Goal: Navigation & Orientation: Understand site structure

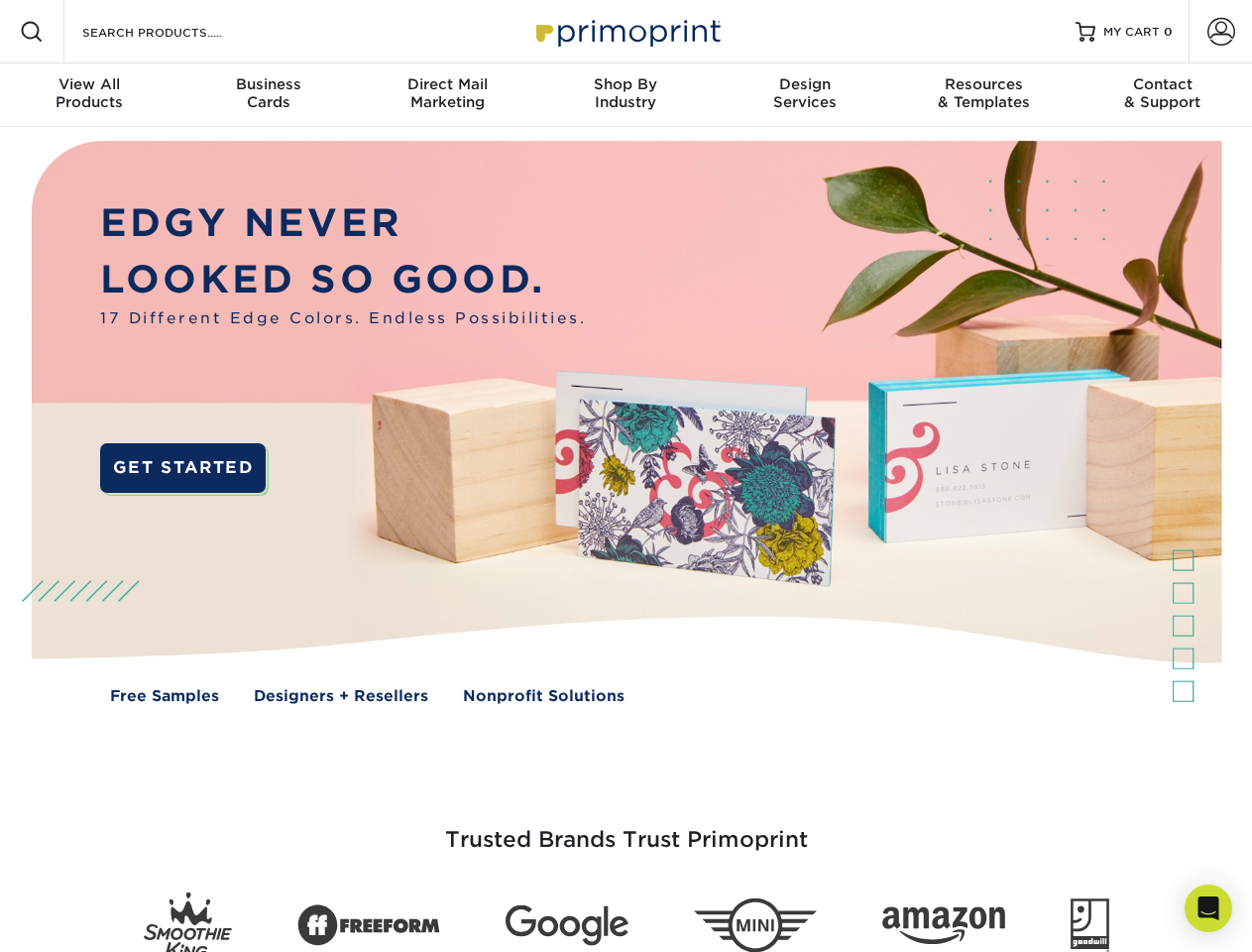
click at [626, 476] on img at bounding box center [626, 437] width 1240 height 620
click at [32, 32] on span at bounding box center [32, 32] width 24 height 24
click at [1221, 32] on span at bounding box center [1222, 32] width 28 height 28
click at [90, 96] on div "View All Products" at bounding box center [89, 94] width 178 height 36
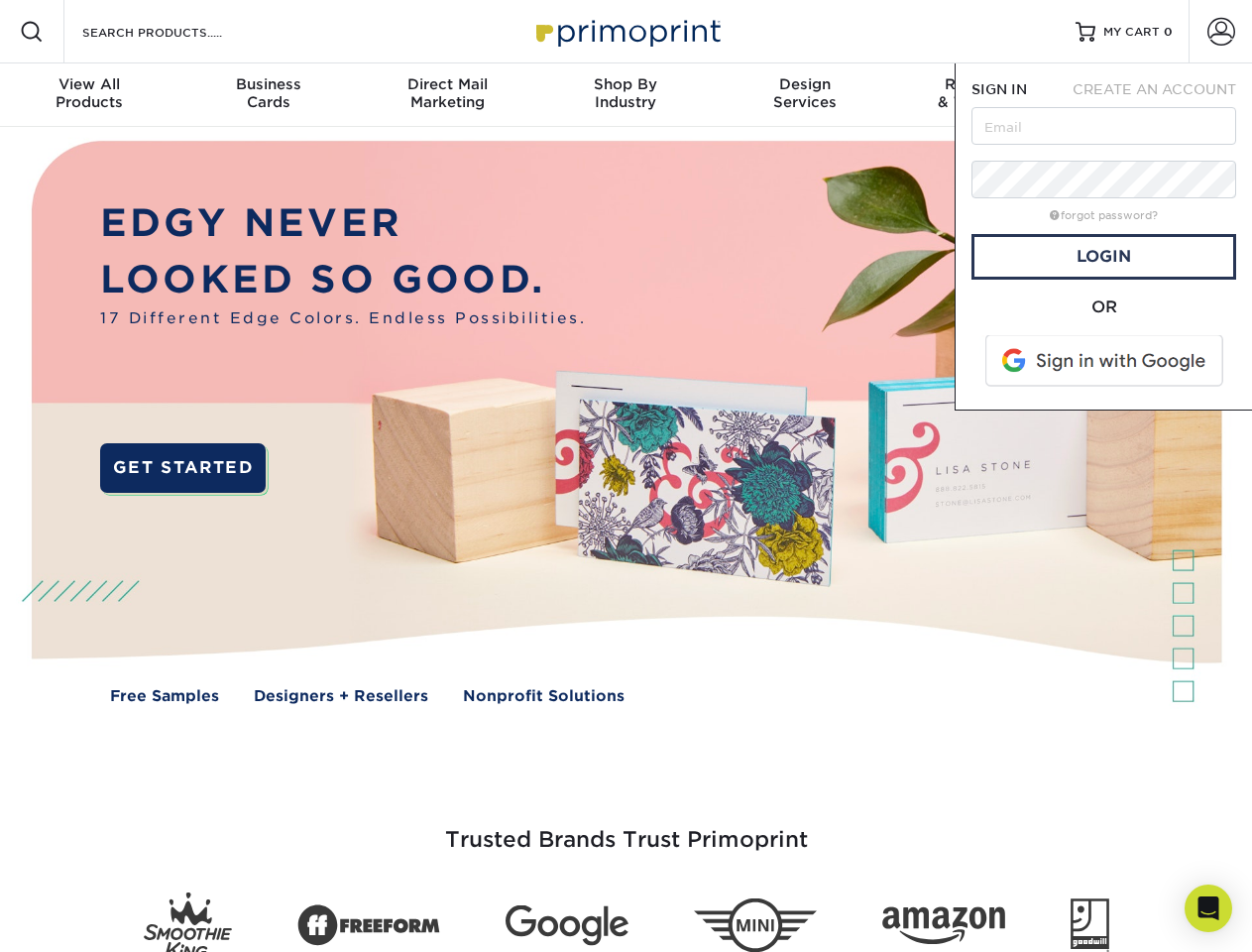
click at [268, 96] on div "Business Cards" at bounding box center [267, 94] width 178 height 36
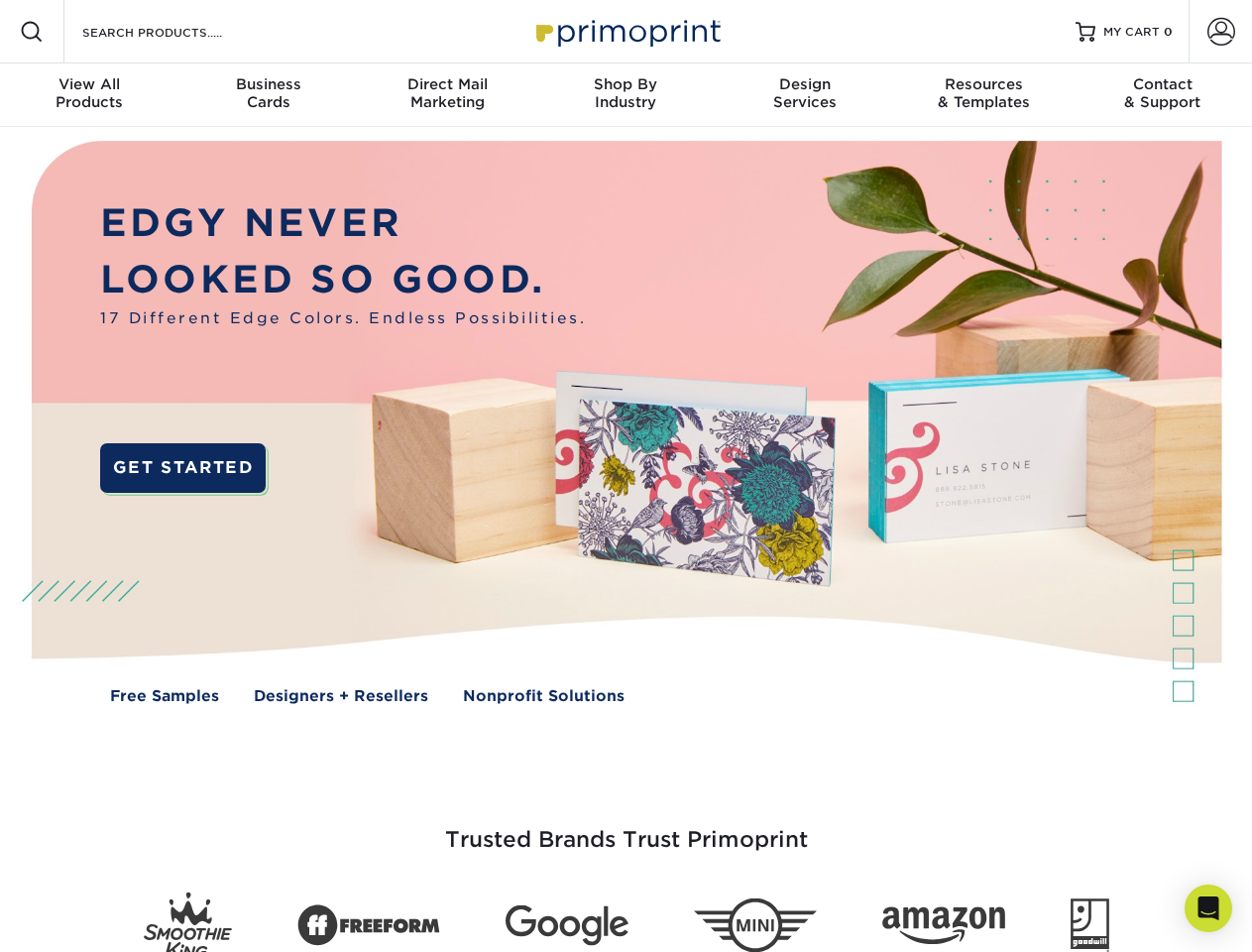
click at [448, 96] on div "Direct Mail Marketing" at bounding box center [447, 94] width 178 height 36
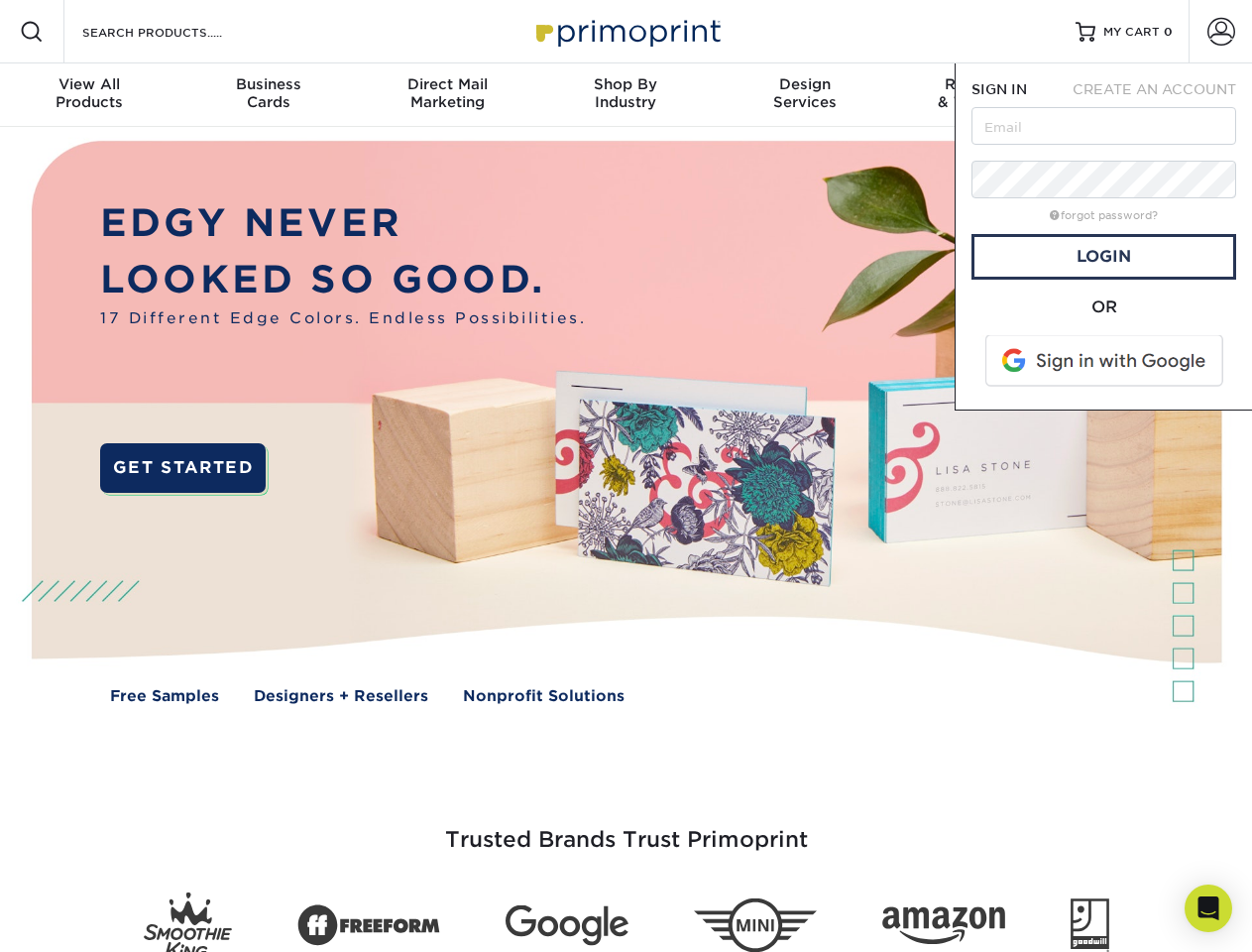
click at [626, 96] on div "Shop By Industry" at bounding box center [625, 94] width 178 height 36
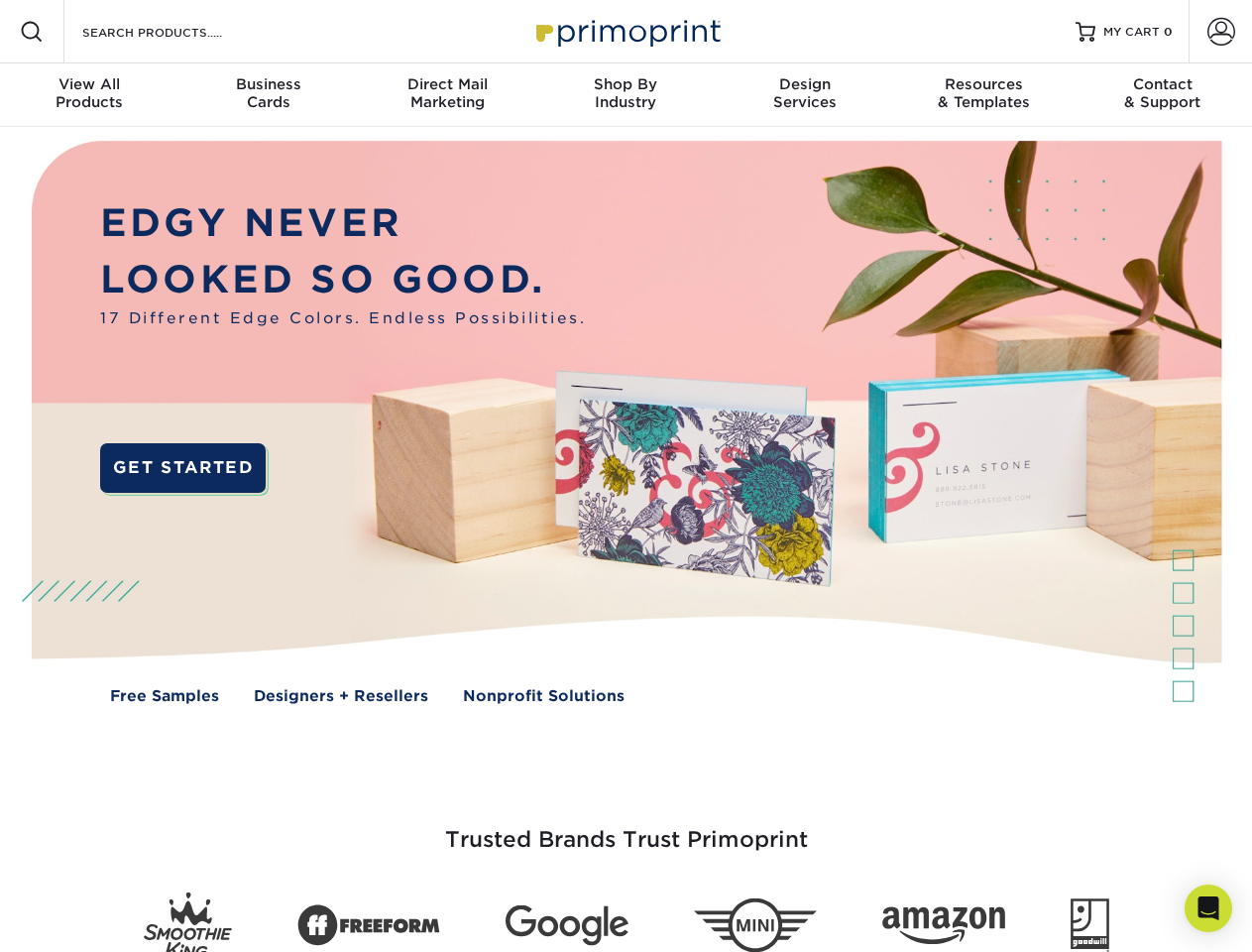
click at [805, 96] on div "Design Services" at bounding box center [804, 94] width 178 height 36
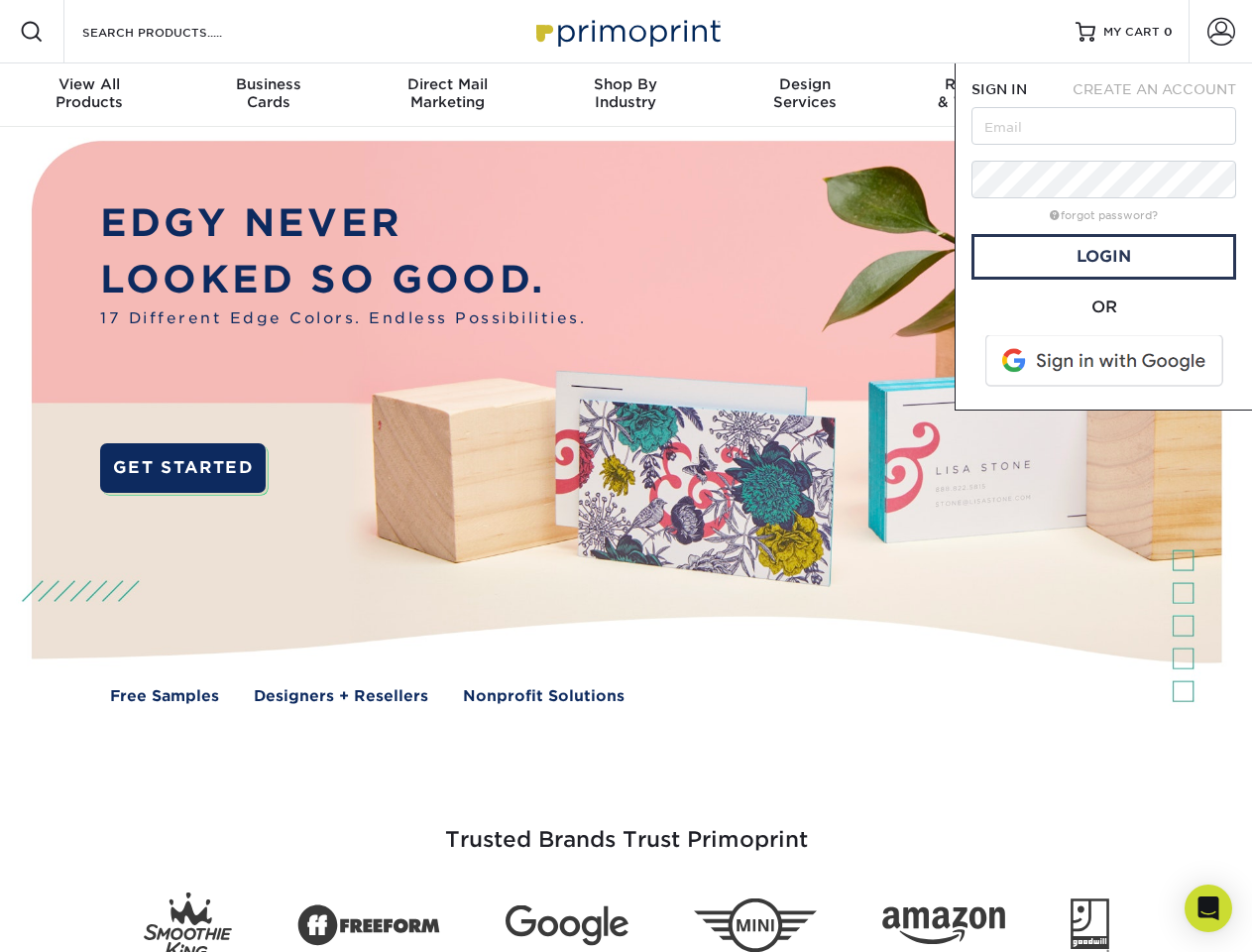
click at [984, 96] on span "SIGN IN" at bounding box center [1000, 90] width 56 height 16
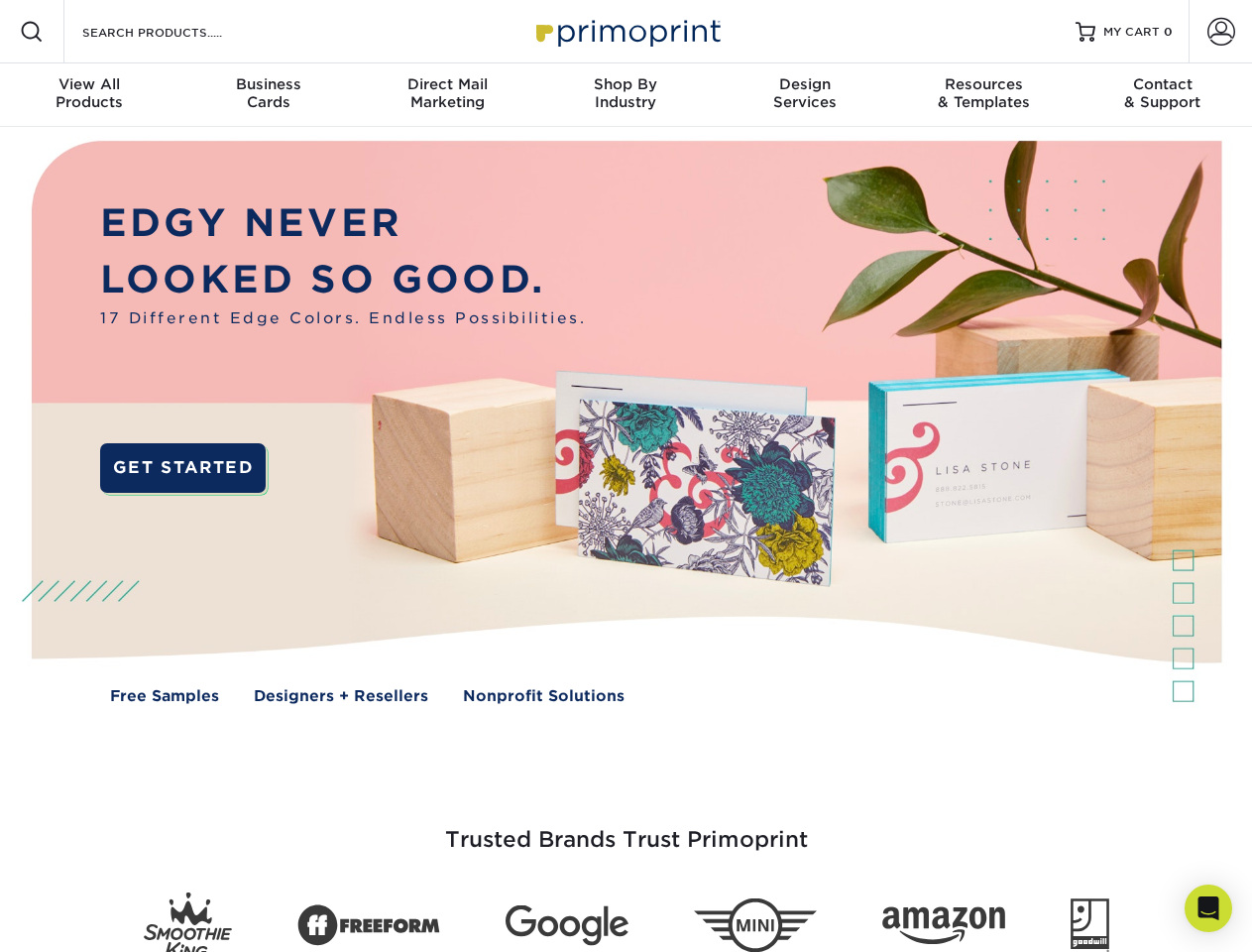
click at [1163, 96] on div "Contact & Support" at bounding box center [1162, 94] width 178 height 36
